Goal: Task Accomplishment & Management: Use online tool/utility

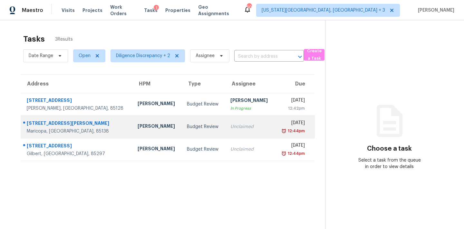
click at [280, 131] on div "12:44pm" at bounding box center [292, 131] width 25 height 6
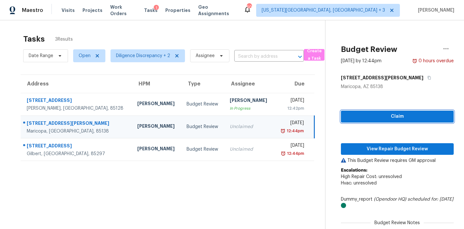
click at [386, 112] on button "Claim" at bounding box center [397, 117] width 113 height 12
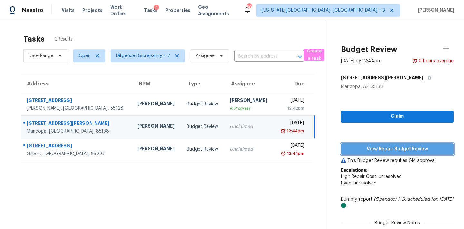
click at [383, 148] on span "View Repair Budget Review" at bounding box center [397, 149] width 103 height 8
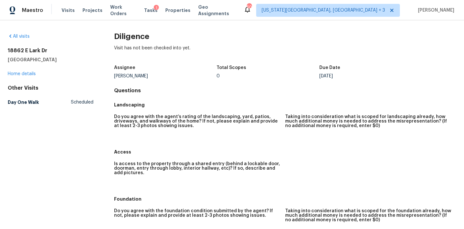
scroll to position [748, 0]
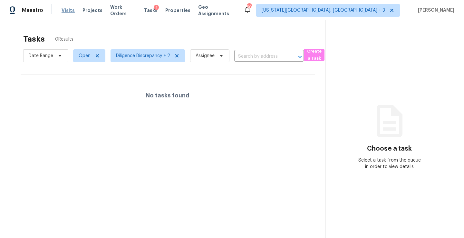
click at [68, 11] on span "Visits" at bounding box center [68, 10] width 13 height 6
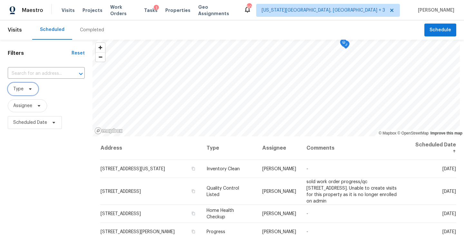
click at [33, 91] on span "Type" at bounding box center [23, 89] width 31 height 13
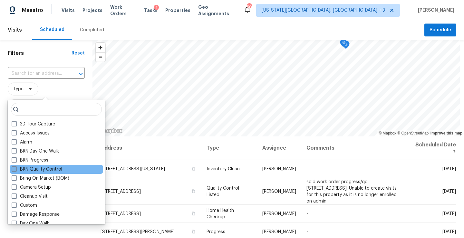
scroll to position [31, 0]
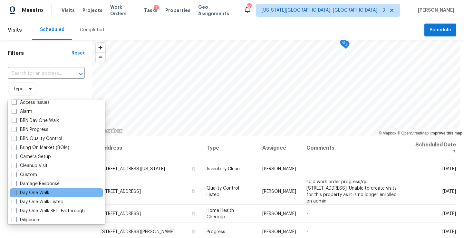
click at [35, 193] on label "Day One Walk" at bounding box center [31, 193] width 38 height 6
click at [16, 193] on input "Day One Walk" at bounding box center [14, 192] width 4 height 4
checkbox input "true"
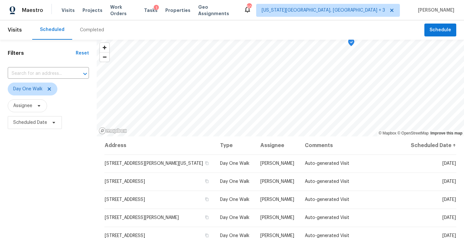
click at [30, 190] on div "Filters Reset ​ Day One Walk Assignee Scheduled Date" at bounding box center [48, 183] width 97 height 287
click at [359, 8] on span "[US_STATE][GEOGRAPHIC_DATA], [GEOGRAPHIC_DATA] + 3" at bounding box center [324, 10] width 124 height 6
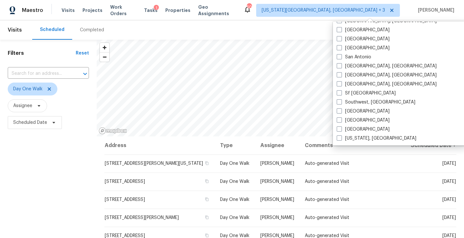
scroll to position [432, 0]
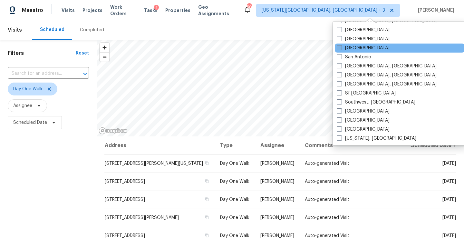
click at [357, 49] on label "[GEOGRAPHIC_DATA]" at bounding box center [363, 48] width 53 height 6
click at [341, 49] on input "[GEOGRAPHIC_DATA]" at bounding box center [339, 47] width 4 height 4
checkbox input "true"
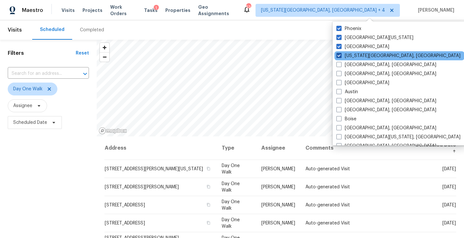
click at [341, 53] on span at bounding box center [339, 55] width 5 height 5
click at [341, 53] on input "Colorado Springs, CO" at bounding box center [339, 55] width 4 height 4
checkbox input "false"
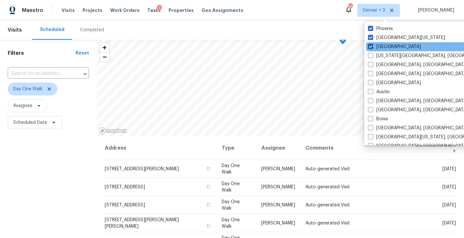
click at [369, 45] on span at bounding box center [370, 46] width 5 height 5
click at [369, 45] on input "Denver" at bounding box center [370, 46] width 4 height 4
checkbox input "false"
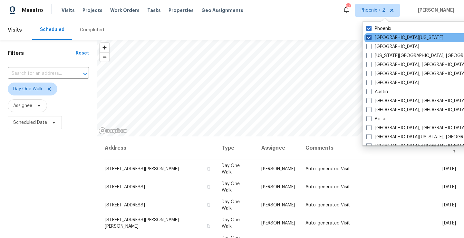
click at [368, 36] on span at bounding box center [369, 37] width 5 height 5
click at [368, 36] on input "Northern Colorado" at bounding box center [369, 37] width 4 height 4
checkbox input "false"
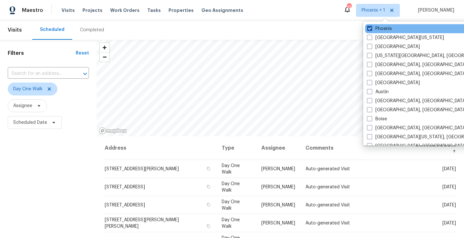
click at [371, 27] on span at bounding box center [369, 28] width 5 height 5
click at [371, 27] on input "Phoenix" at bounding box center [369, 27] width 4 height 4
checkbox input "false"
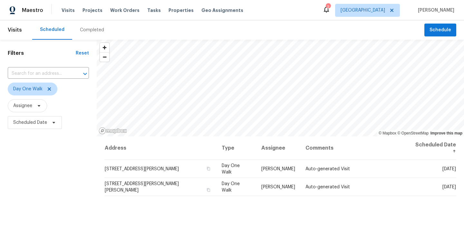
click at [310, 27] on div "Scheduled Completed" at bounding box center [228, 29] width 392 height 19
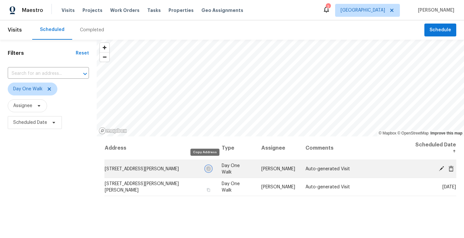
click at [207, 166] on button "button" at bounding box center [209, 169] width 6 height 6
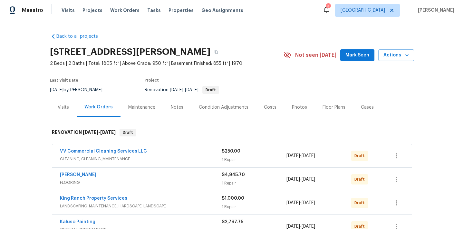
click at [58, 104] on div "Visits" at bounding box center [63, 107] width 11 height 6
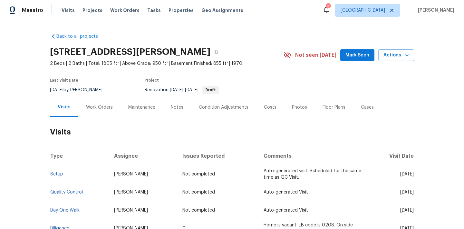
scroll to position [45, 0]
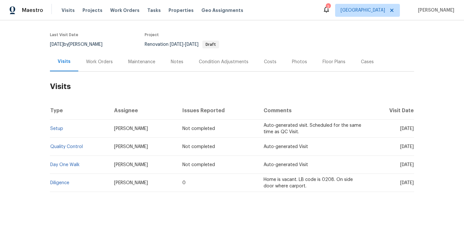
drag, startPoint x: 394, startPoint y: 182, endPoint x: 405, endPoint y: 182, distance: 11.0
click at [404, 182] on span "Fri, Sep 05 2025" at bounding box center [407, 183] width 14 height 5
click at [405, 182] on span "Fri, Sep 05 2025" at bounding box center [407, 183] width 14 height 5
drag, startPoint x: 245, startPoint y: 180, endPoint x: 287, endPoint y: 190, distance: 43.1
click at [287, 190] on td "Home is vacant. LB code is 0208. On side door where carport." at bounding box center [313, 183] width 109 height 18
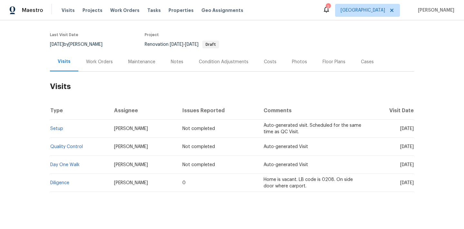
click at [152, 92] on h2 "Visits" at bounding box center [232, 87] width 364 height 30
click at [269, 62] on div "Costs" at bounding box center [270, 62] width 13 height 6
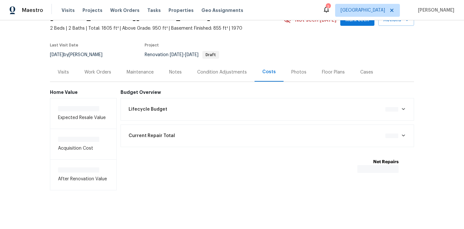
scroll to position [40, 0]
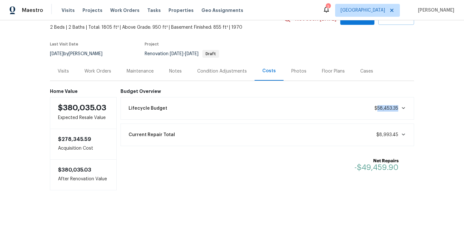
drag, startPoint x: 375, startPoint y: 105, endPoint x: 405, endPoint y: 106, distance: 30.0
click at [405, 106] on div "Lifecycle Budget $58,453.35" at bounding box center [268, 108] width 286 height 14
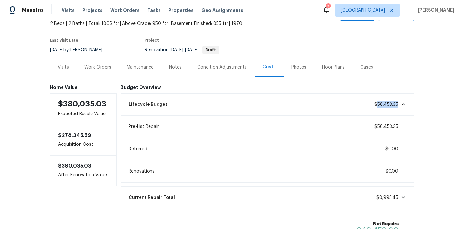
click at [394, 106] on span "$58,453.35" at bounding box center [387, 104] width 24 height 5
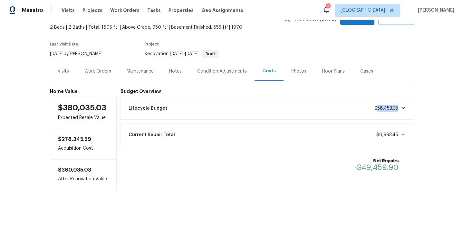
click at [394, 106] on span "$58,453.35" at bounding box center [387, 108] width 24 height 5
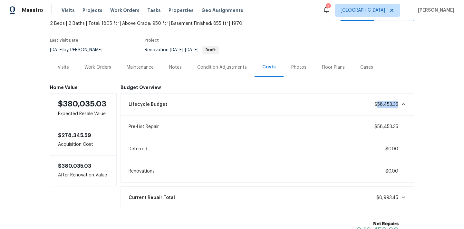
click at [383, 105] on span "$58,453.35" at bounding box center [387, 104] width 24 height 5
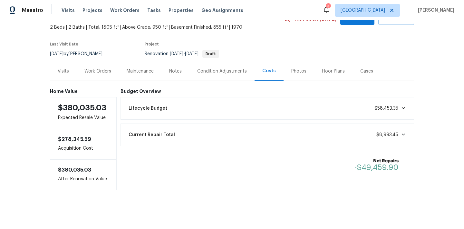
click at [383, 106] on span "$58,453.35" at bounding box center [387, 108] width 24 height 5
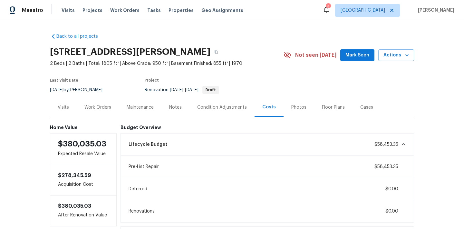
scroll to position [0, 0]
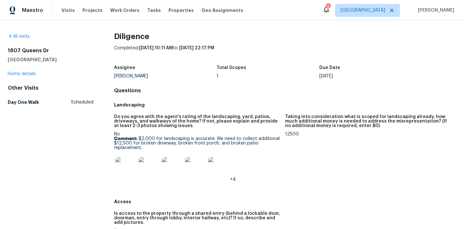
click at [126, 166] on img at bounding box center [125, 167] width 21 height 21
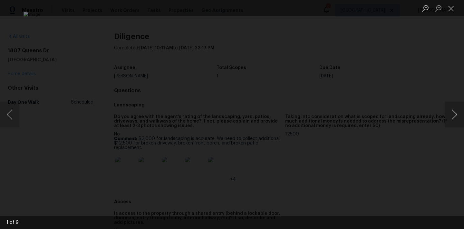
click at [454, 107] on button "Next image" at bounding box center [454, 115] width 19 height 26
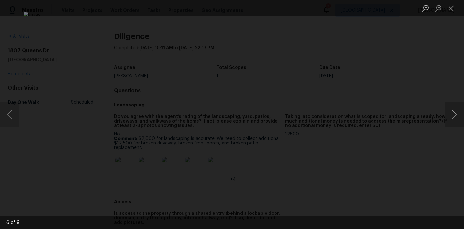
click at [454, 107] on button "Next image" at bounding box center [454, 115] width 19 height 26
click at [453, 107] on button "Next image" at bounding box center [454, 115] width 19 height 26
click at [409, 101] on div "Lightbox" at bounding box center [232, 114] width 464 height 229
